Goal: Task Accomplishment & Management: Manage account settings

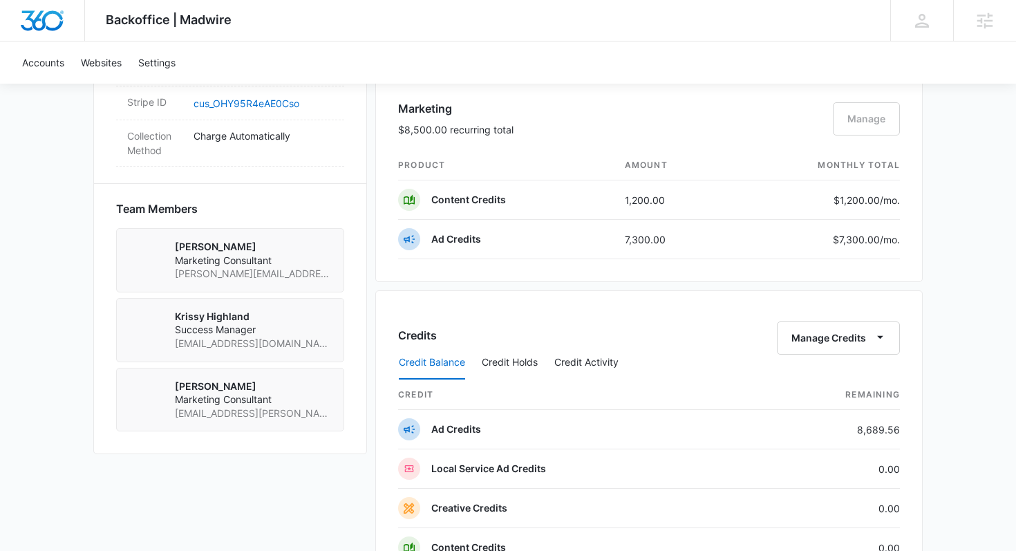
scroll to position [883, 0]
click at [513, 365] on button "Credit Holds" at bounding box center [510, 361] width 56 height 33
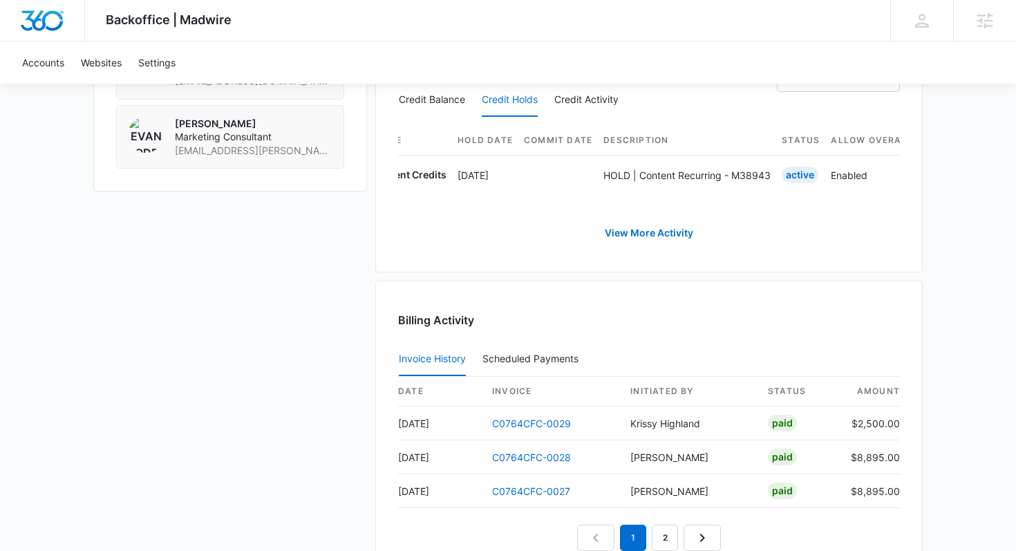
scroll to position [1150, 0]
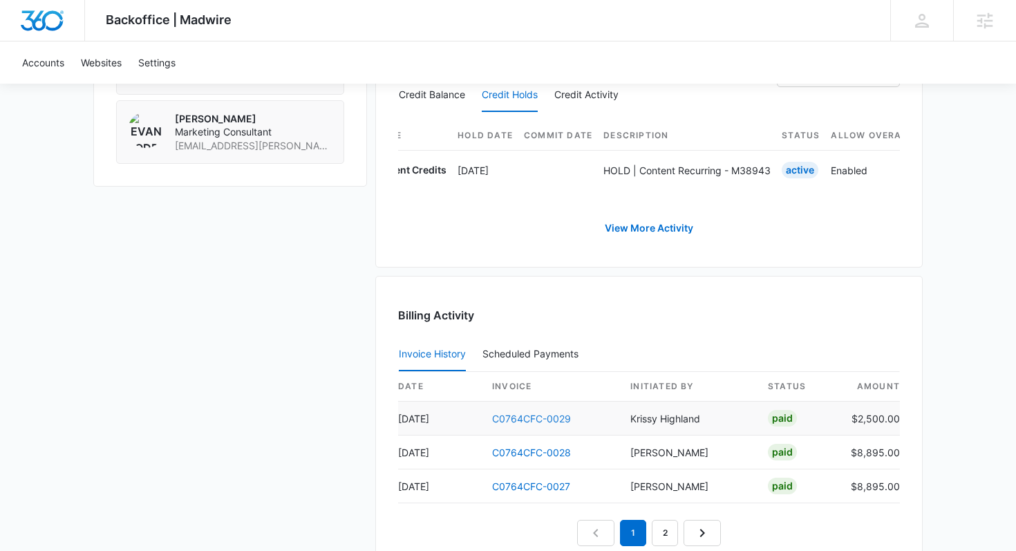
click at [530, 419] on link "C0764CFC-0029" at bounding box center [531, 418] width 79 height 12
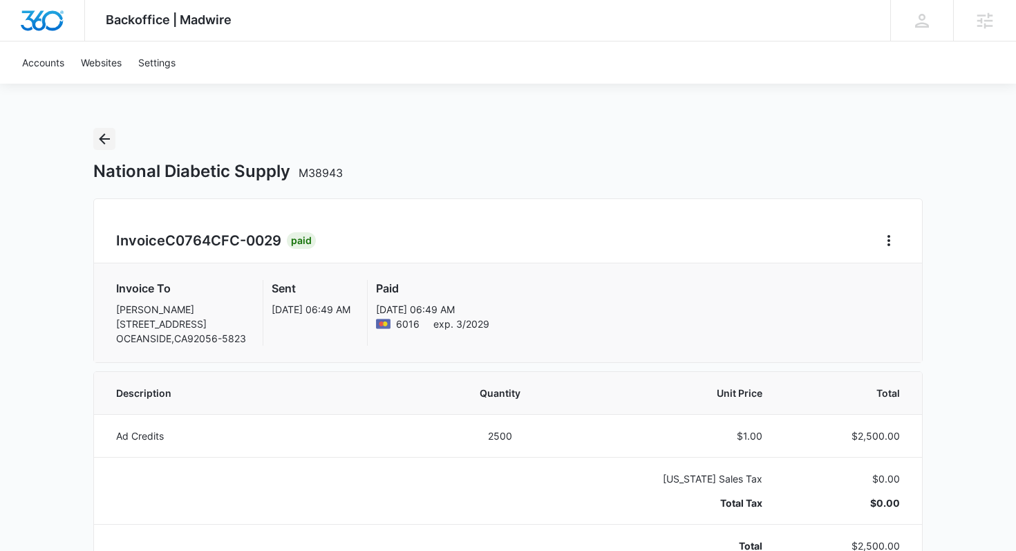
click at [99, 137] on icon "Back" at bounding box center [104, 139] width 17 height 17
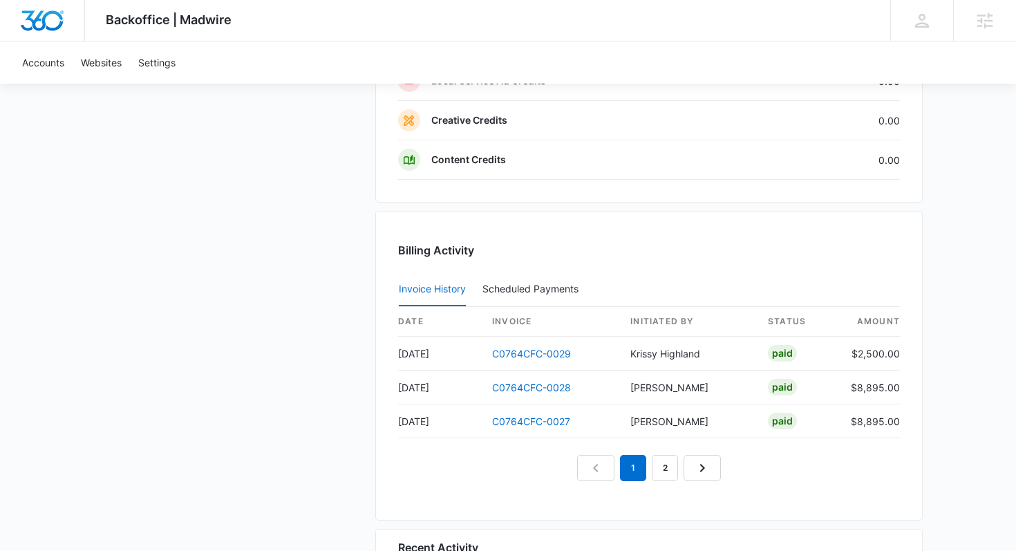
scroll to position [1280, 0]
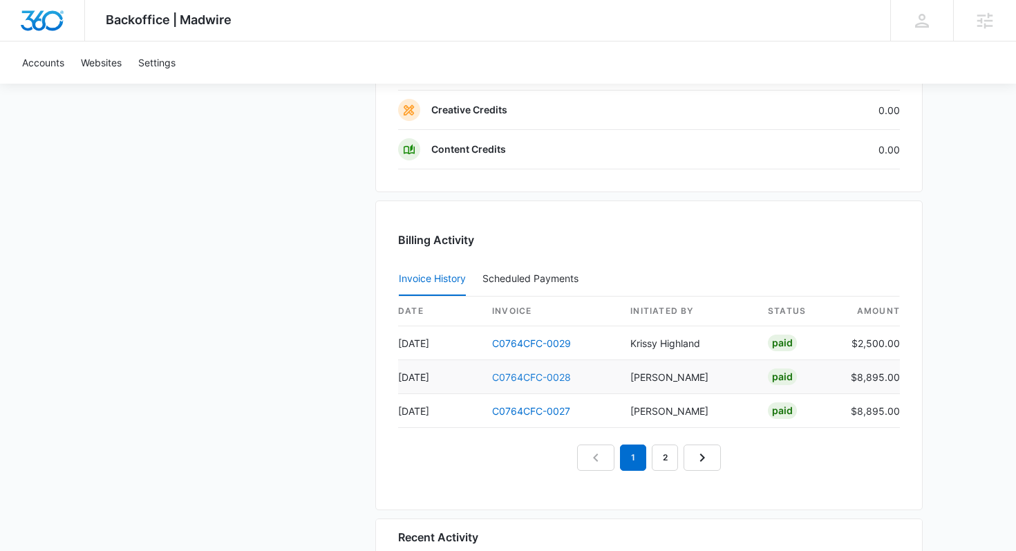
click at [510, 379] on link "C0764CFC-0028" at bounding box center [531, 377] width 79 height 12
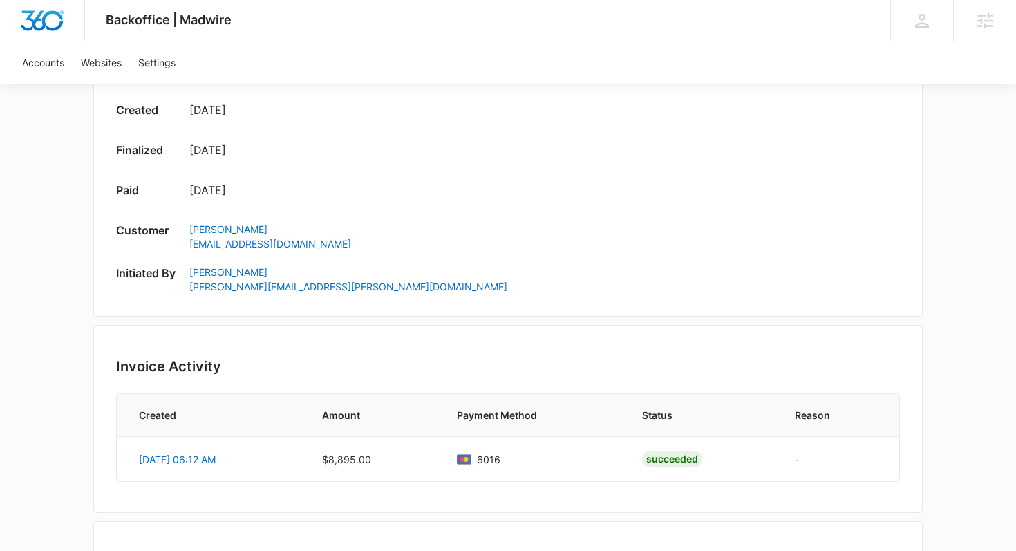
scroll to position [824, 0]
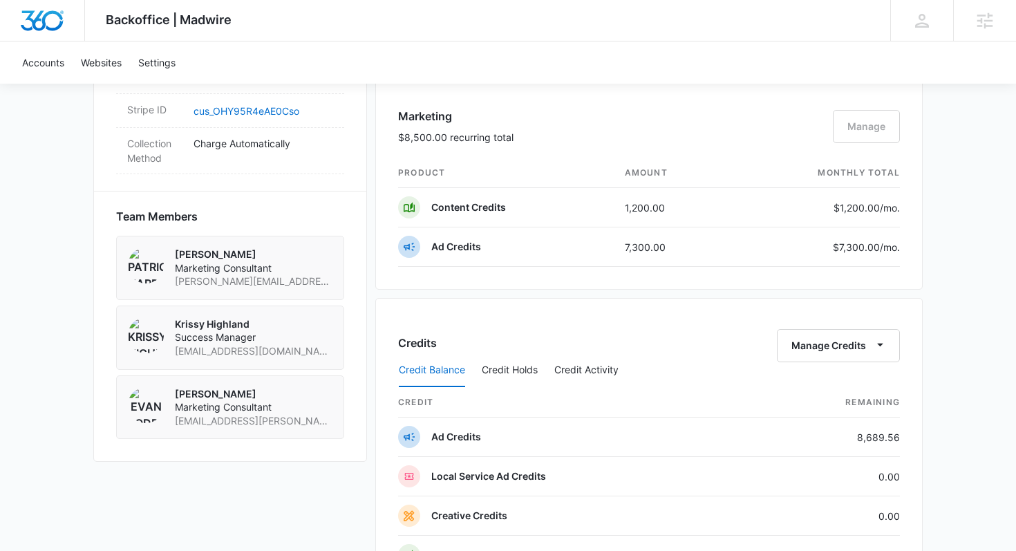
scroll to position [880, 0]
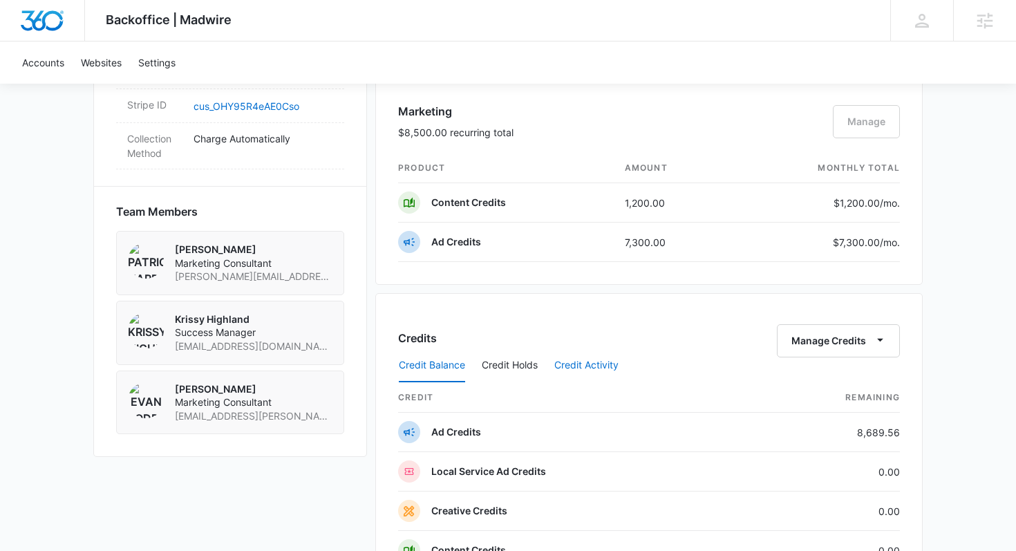
click at [571, 363] on button "Credit Activity" at bounding box center [586, 365] width 64 height 33
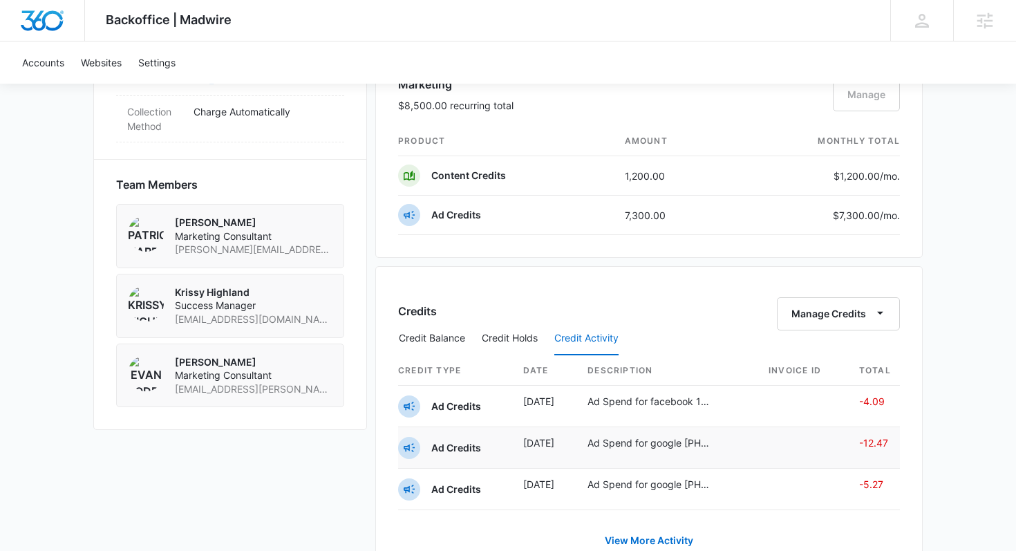
scroll to position [925, 0]
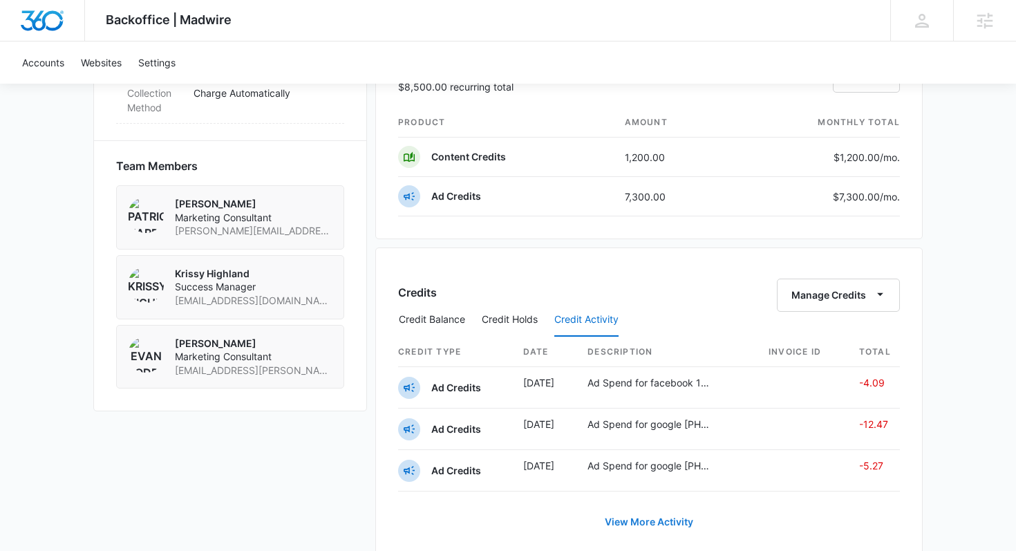
click at [635, 519] on link "View More Activity" at bounding box center [649, 521] width 116 height 33
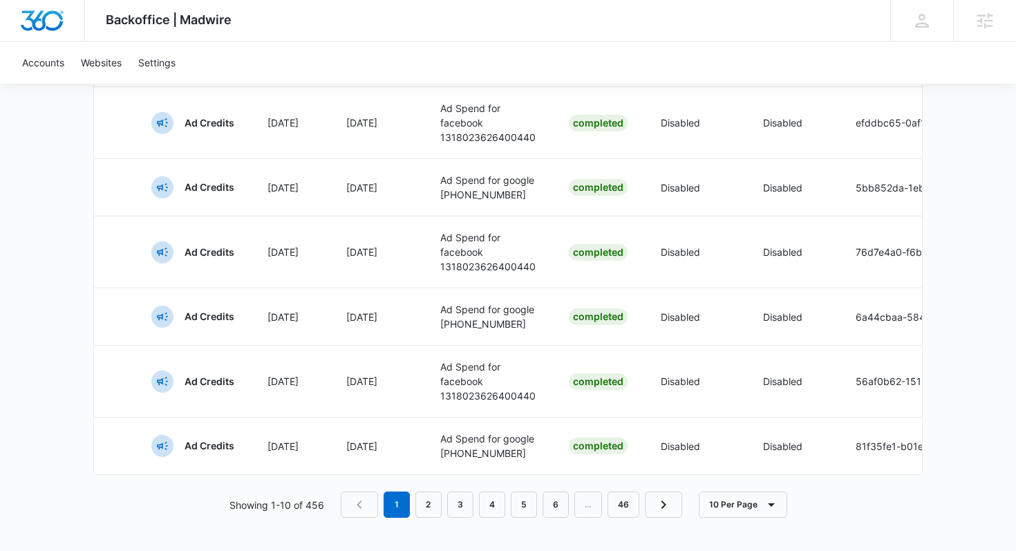
scroll to position [774, 0]
click at [432, 495] on link "2" at bounding box center [428, 504] width 26 height 26
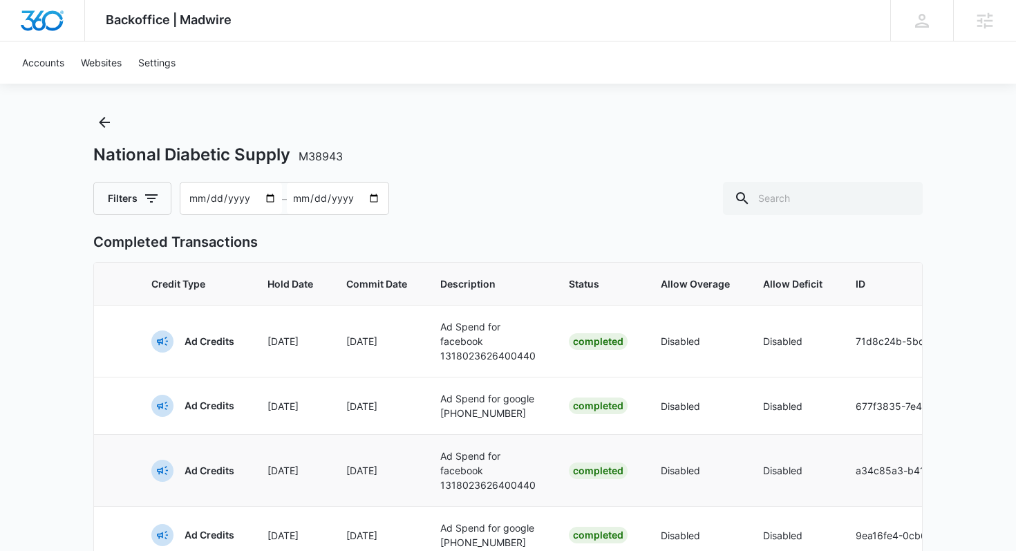
scroll to position [0, 0]
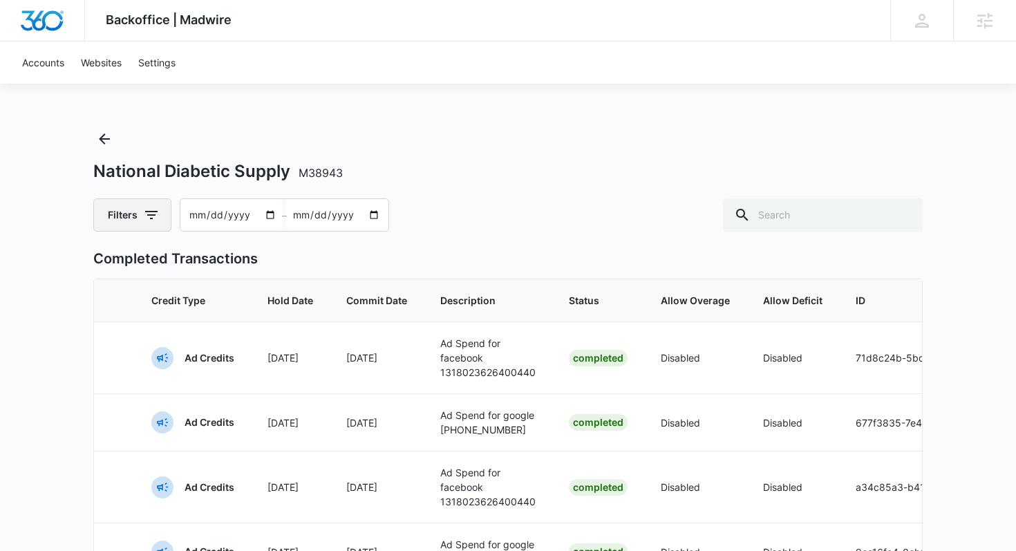
click at [157, 208] on icon "button" at bounding box center [151, 215] width 17 height 17
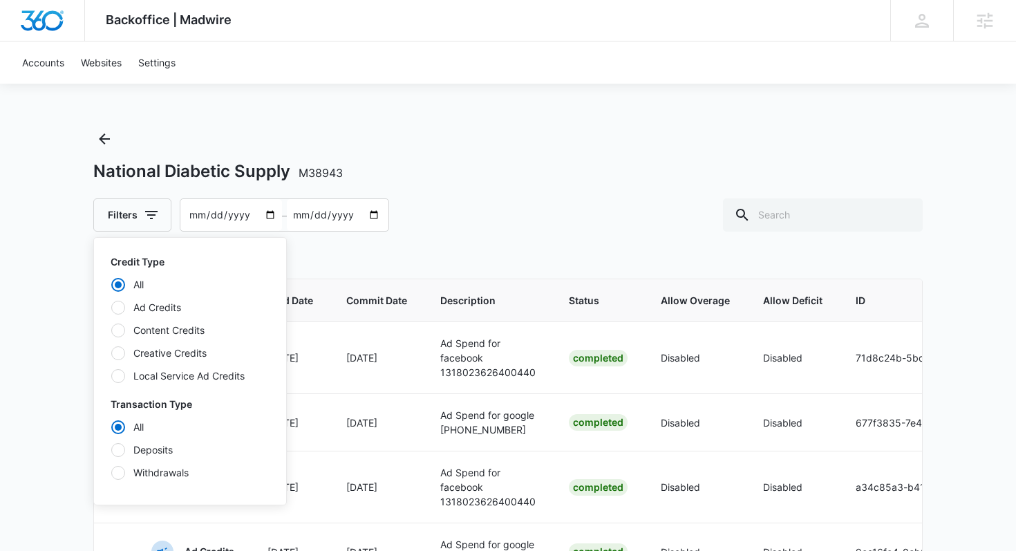
click at [113, 333] on div at bounding box center [118, 330] width 14 height 14
click at [111, 330] on input "Content Credits" at bounding box center [111, 330] width 1 height 1
radio input "false"
radio input "true"
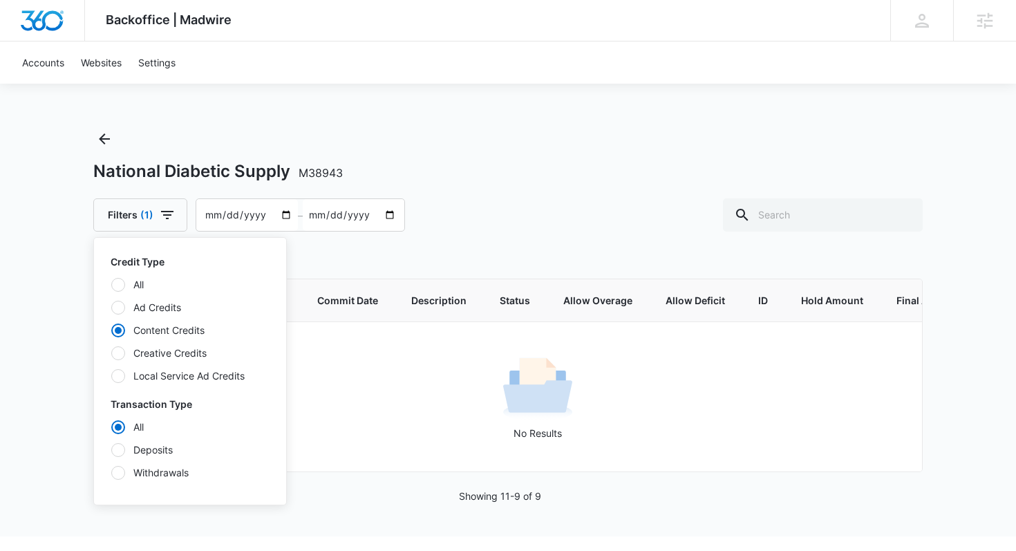
click at [561, 203] on div "Filters (1) Credit Type All Ad Credits Content Credits Creative Credits Local S…" at bounding box center [507, 214] width 829 height 33
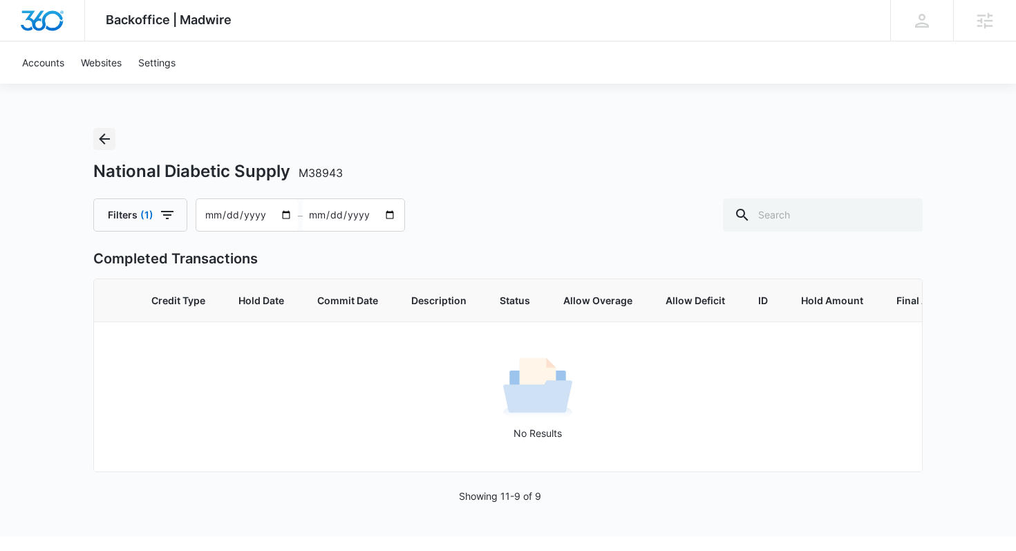
click at [106, 133] on icon "Back" at bounding box center [104, 139] width 17 height 17
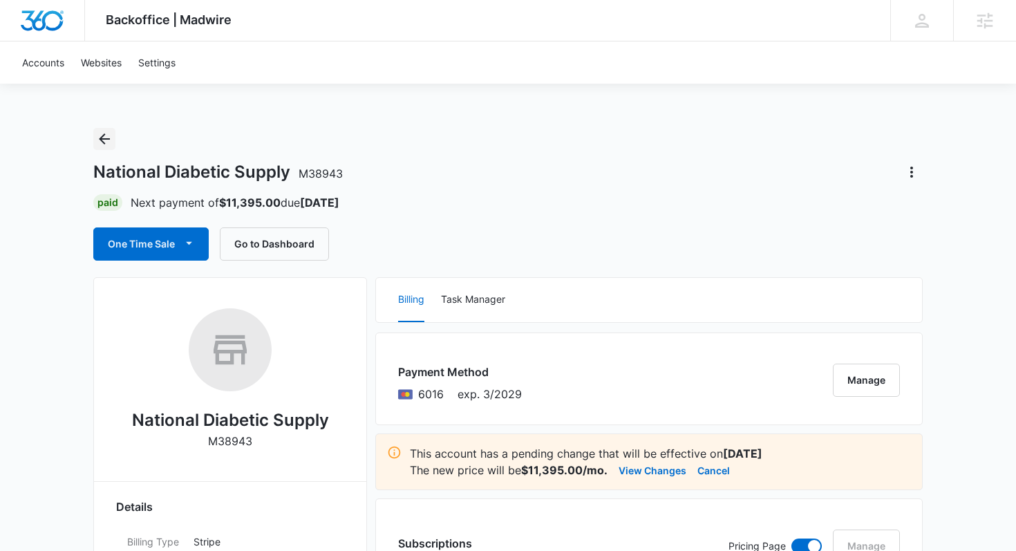
click at [104, 142] on icon "Back" at bounding box center [104, 138] width 11 height 11
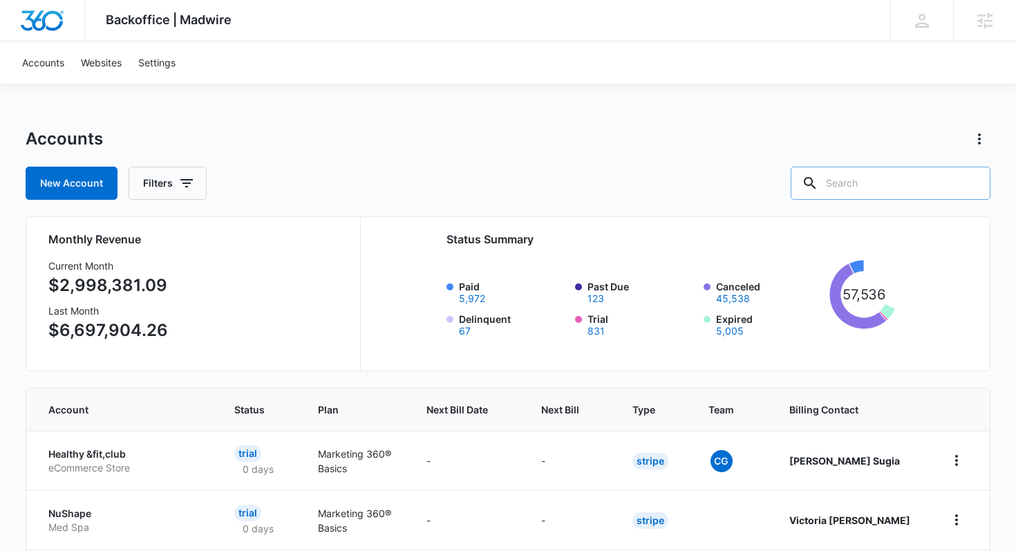
click at [877, 187] on input "text" at bounding box center [890, 183] width 200 height 33
paste input "M14983"
type input "M14983"
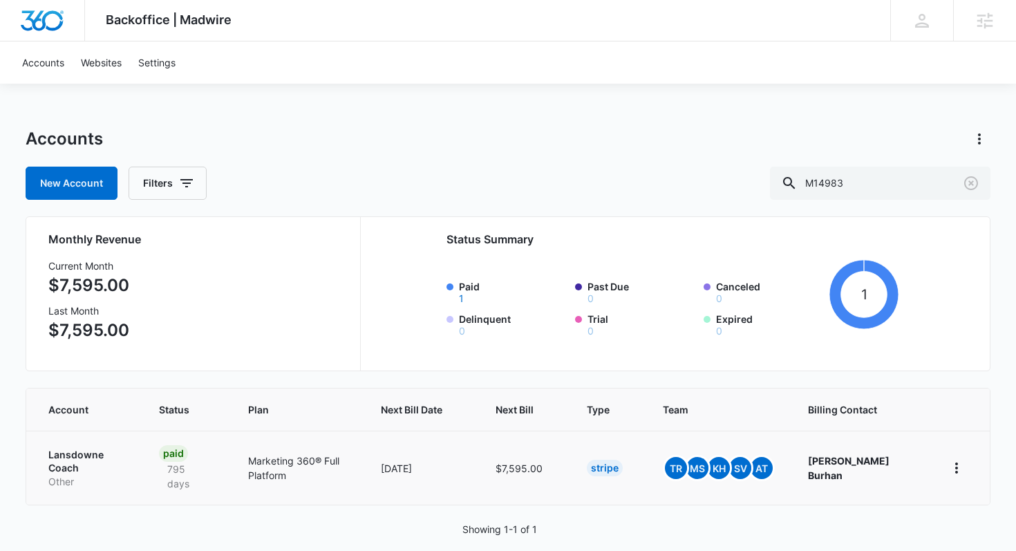
click at [81, 455] on p "Lansdowne Coach" at bounding box center [86, 461] width 77 height 27
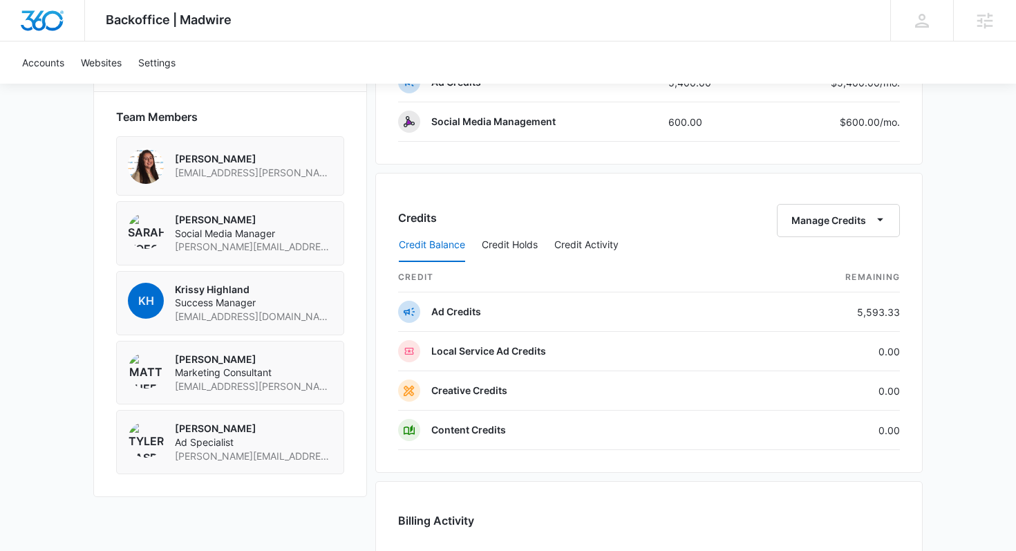
scroll to position [979, 0]
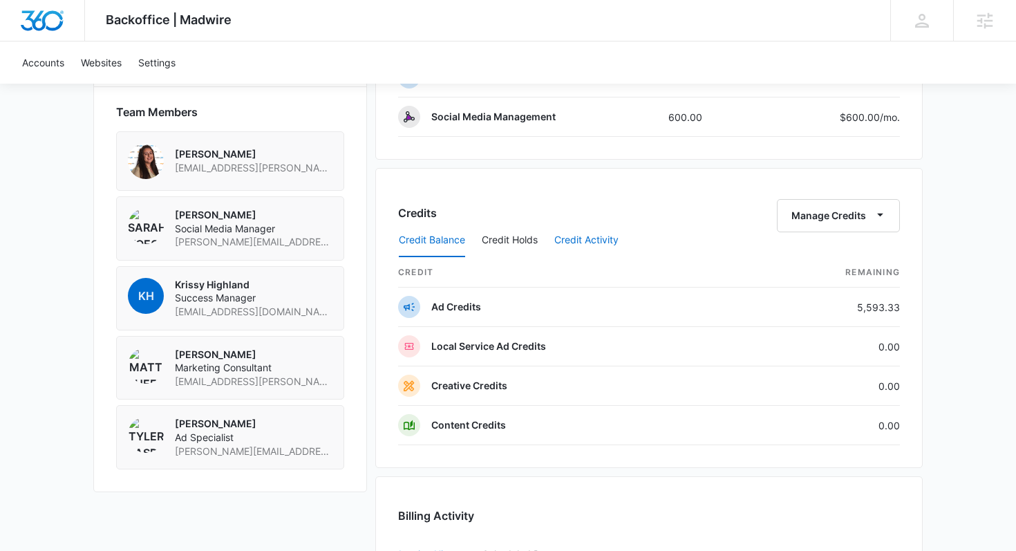
click at [573, 243] on button "Credit Activity" at bounding box center [586, 240] width 64 height 33
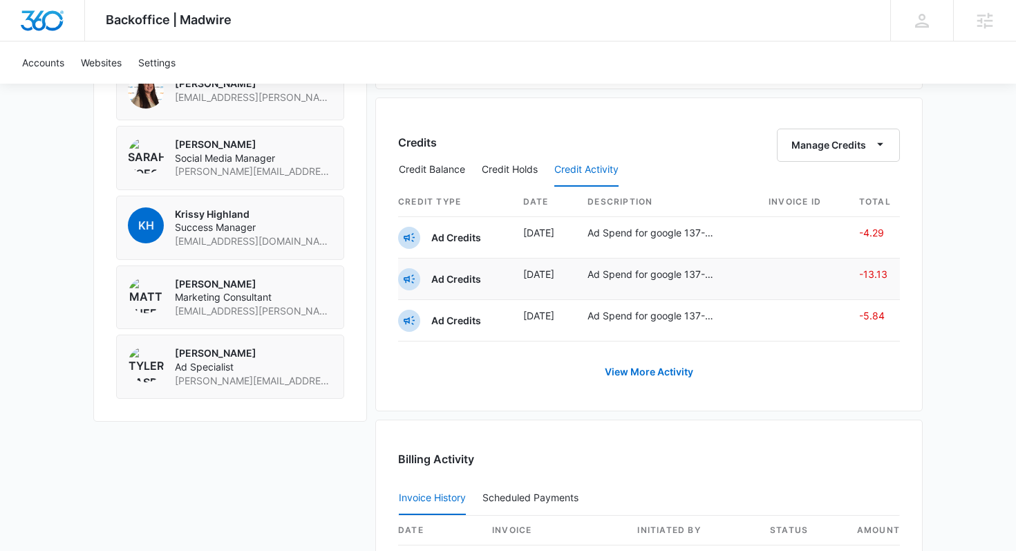
scroll to position [1053, 0]
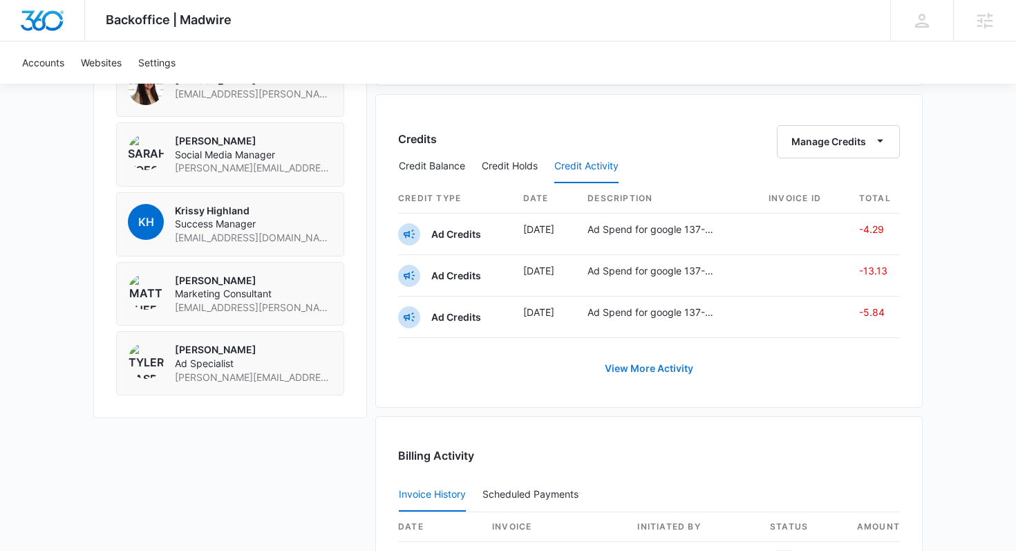
click at [638, 372] on link "View More Activity" at bounding box center [649, 368] width 116 height 33
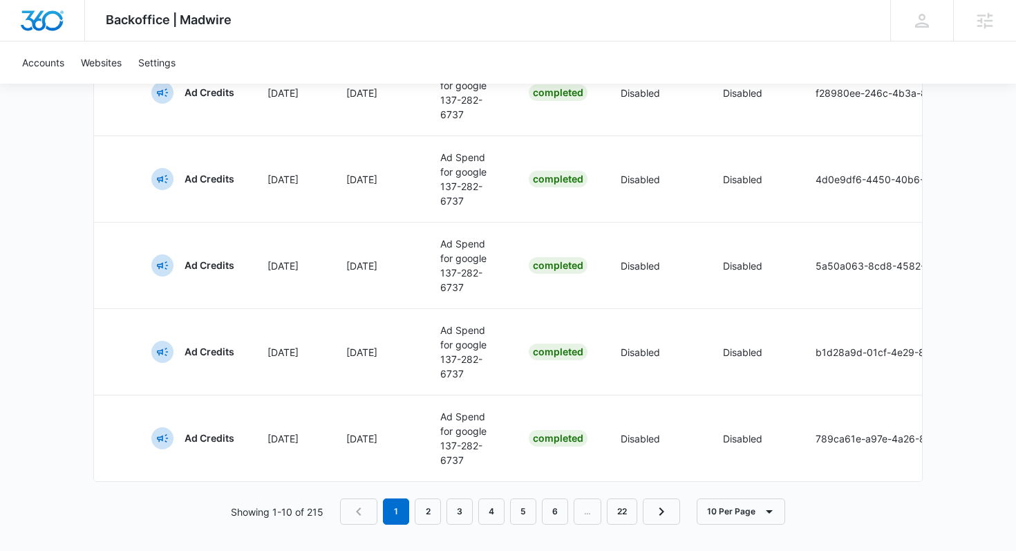
scroll to position [919, 0]
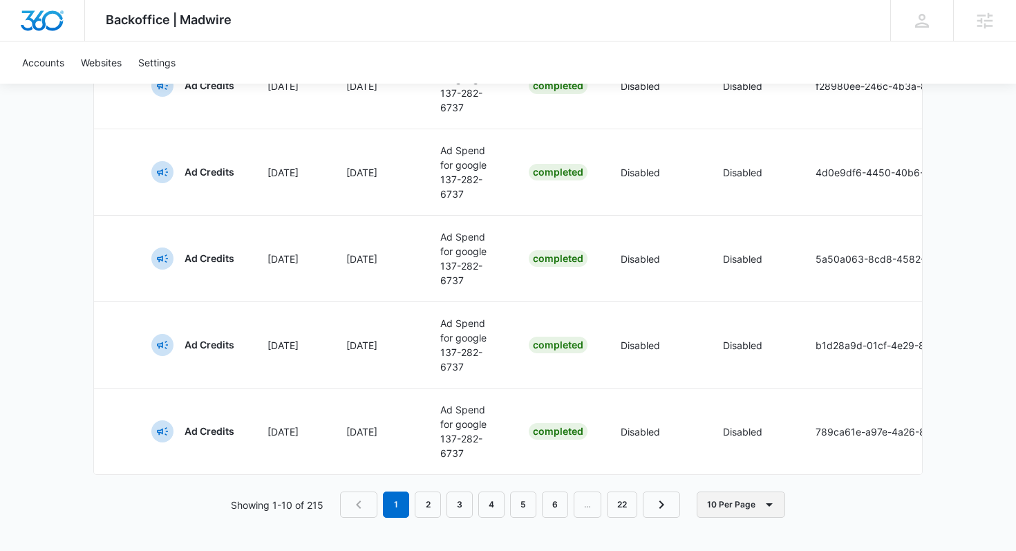
click at [728, 504] on button "10 Per Page" at bounding box center [740, 504] width 88 height 26
click at [737, 468] on div "100 Per Page" at bounding box center [744, 464] width 61 height 10
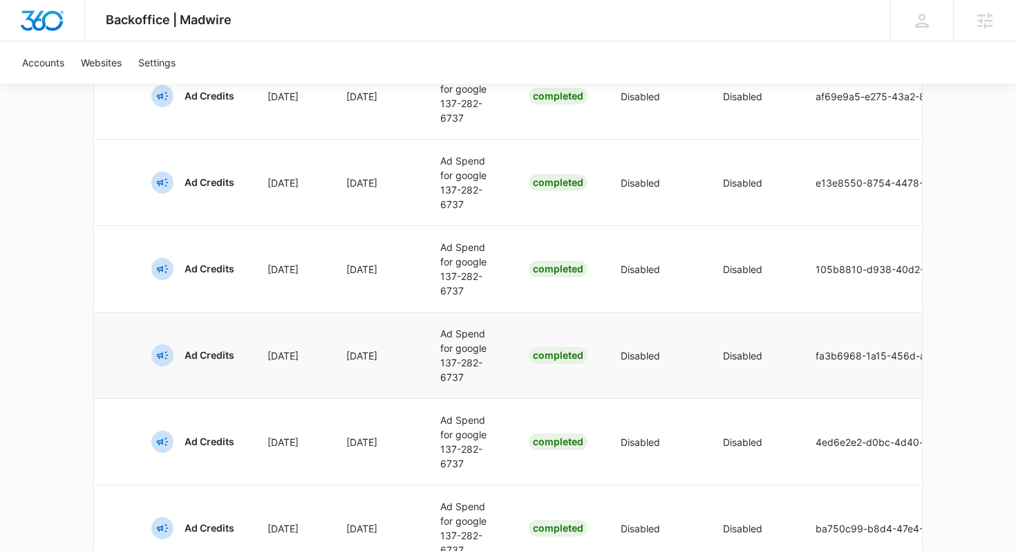
scroll to position [8692, 0]
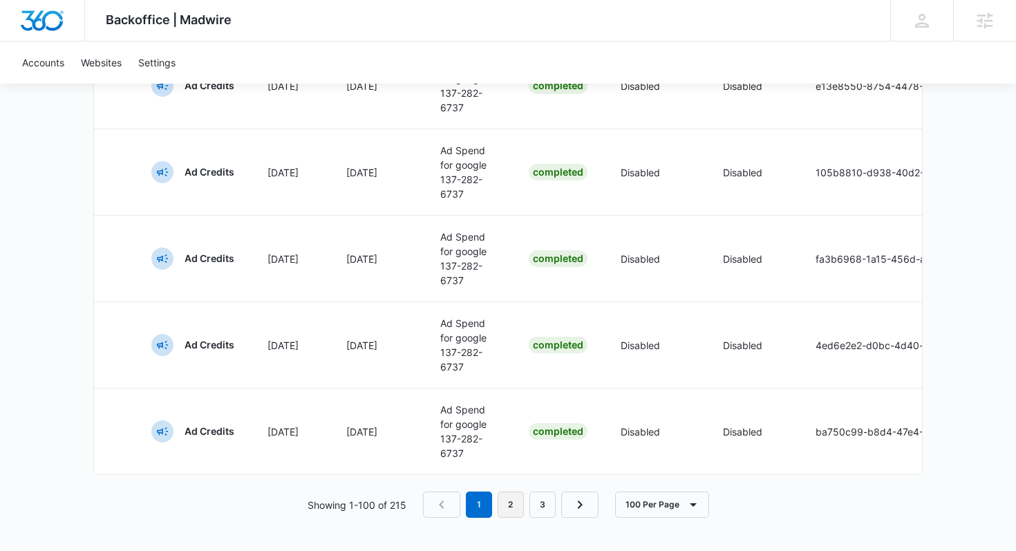
click at [511, 502] on link "2" at bounding box center [510, 504] width 26 height 26
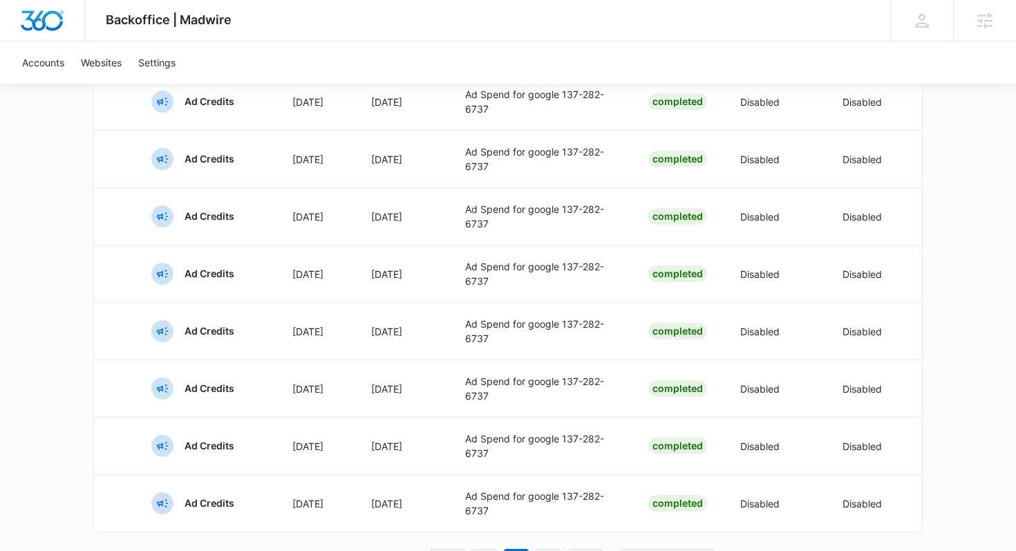
scroll to position [5511, 0]
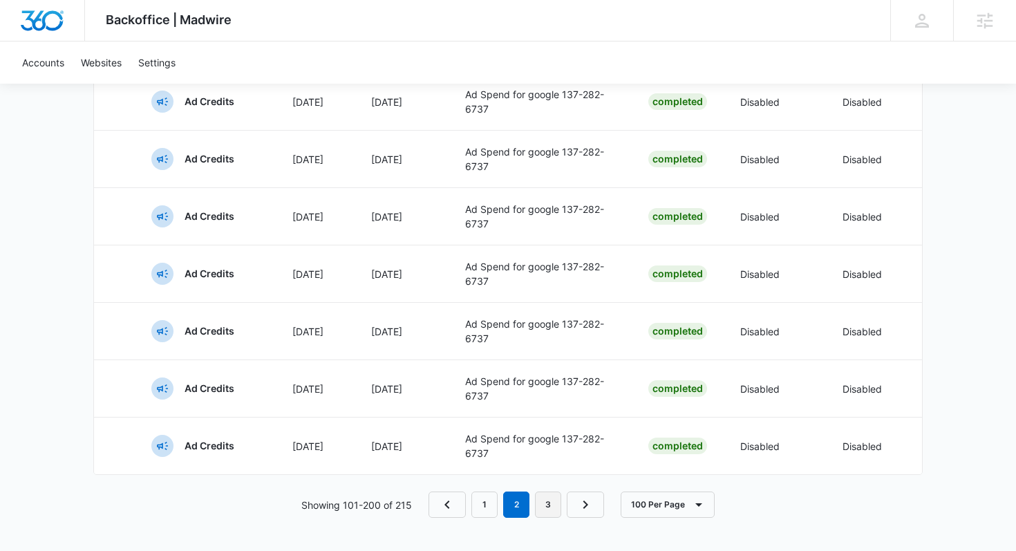
click at [551, 511] on link "3" at bounding box center [548, 504] width 26 height 26
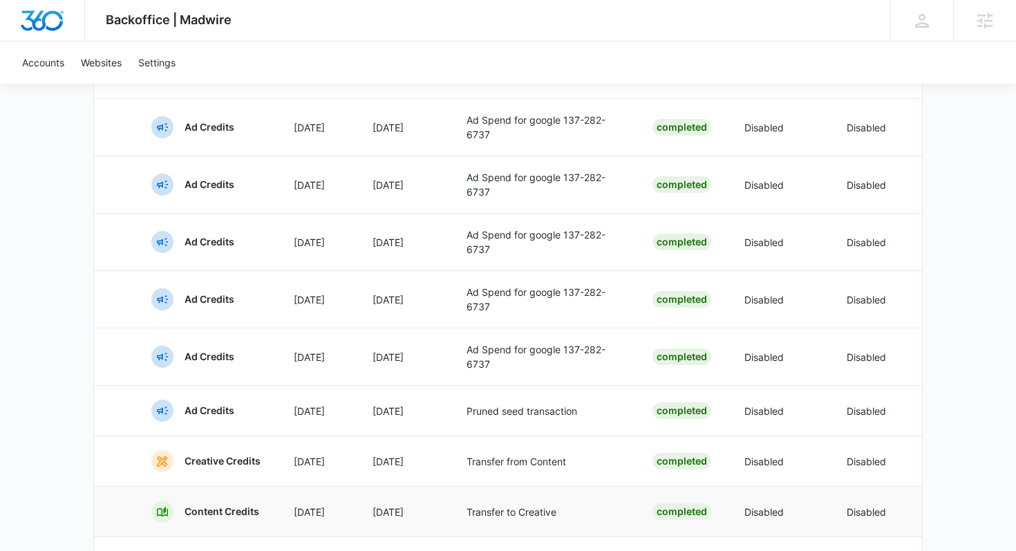
scroll to position [0, 0]
